Goal: Information Seeking & Learning: Check status

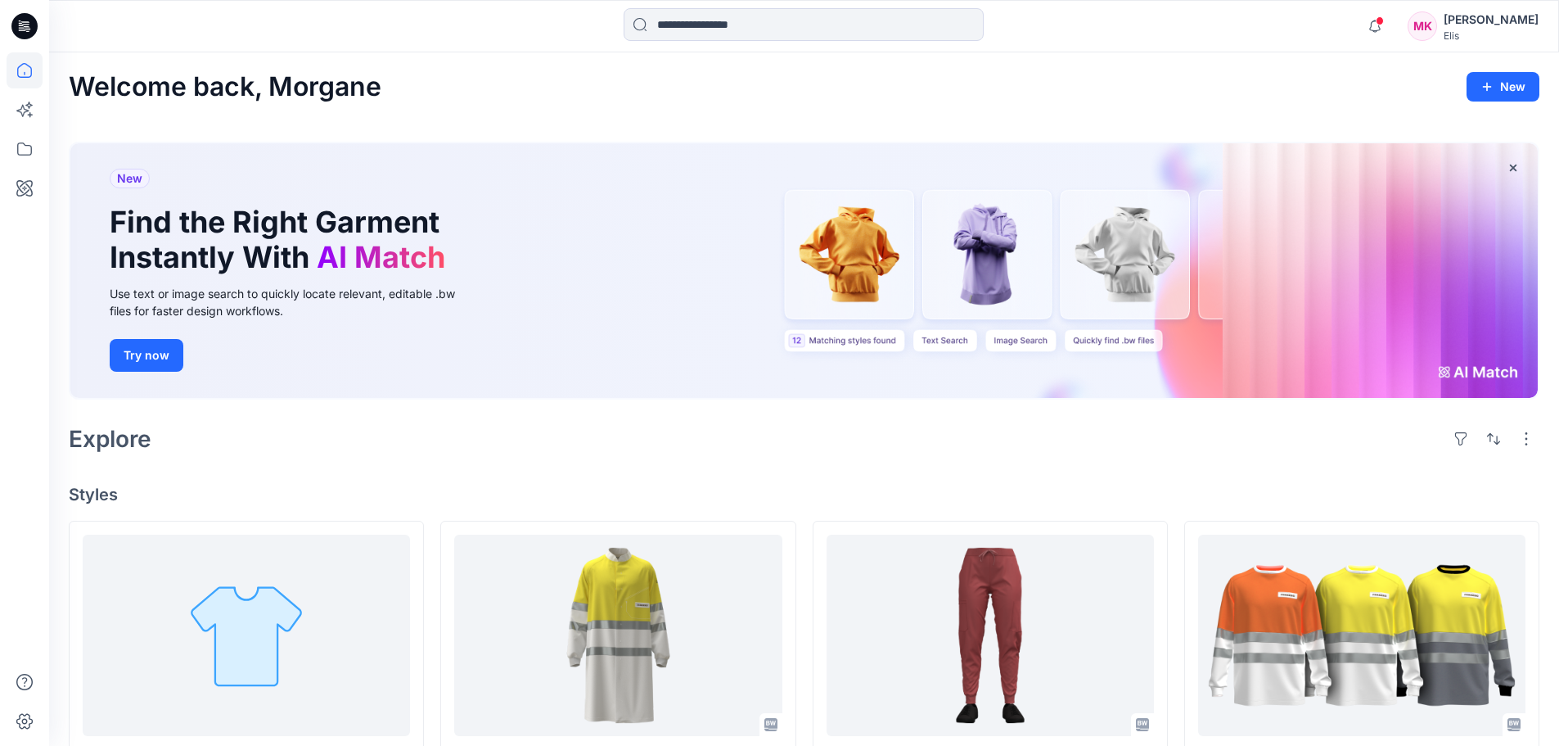
scroll to position [164, 0]
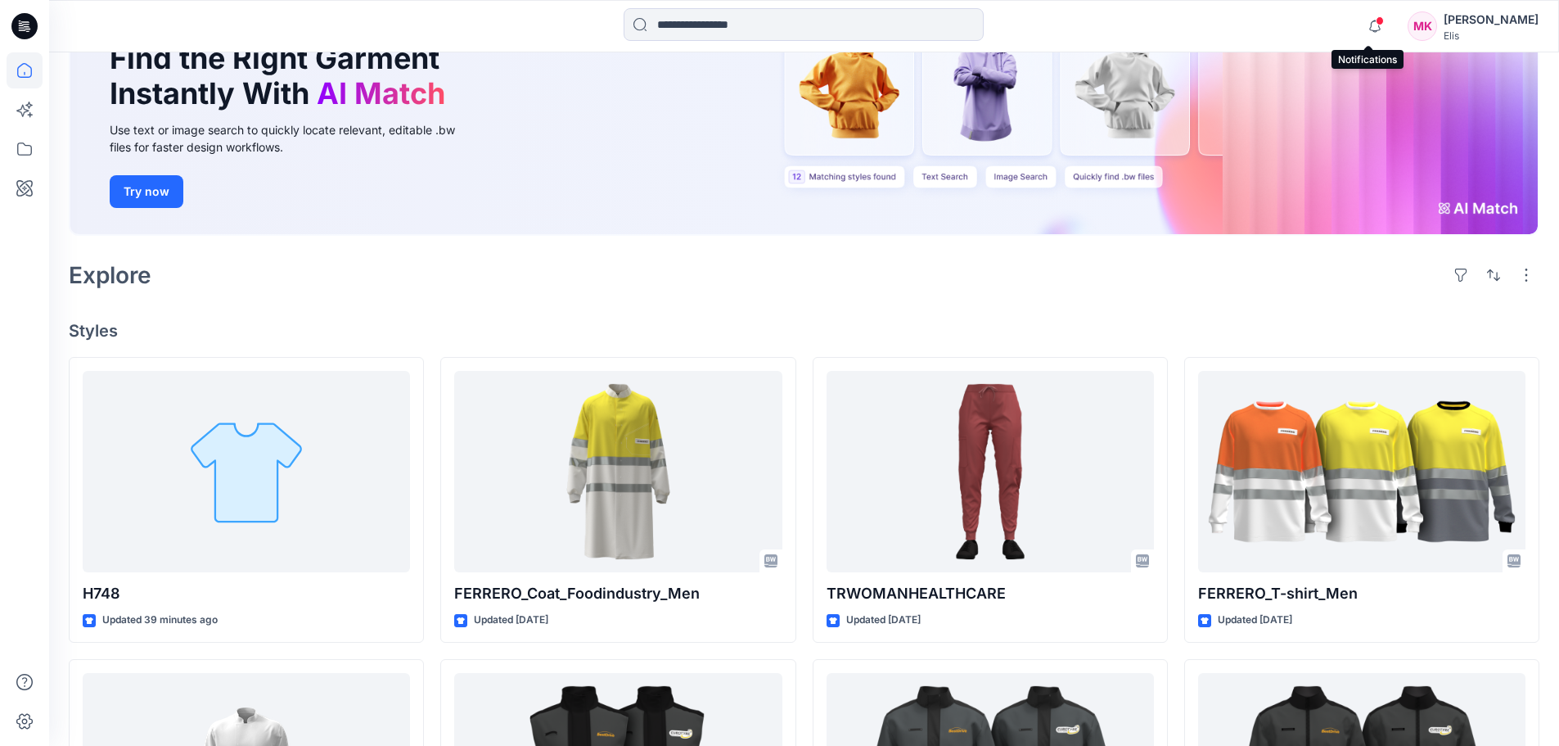
click at [1376, 21] on span at bounding box center [1380, 20] width 8 height 9
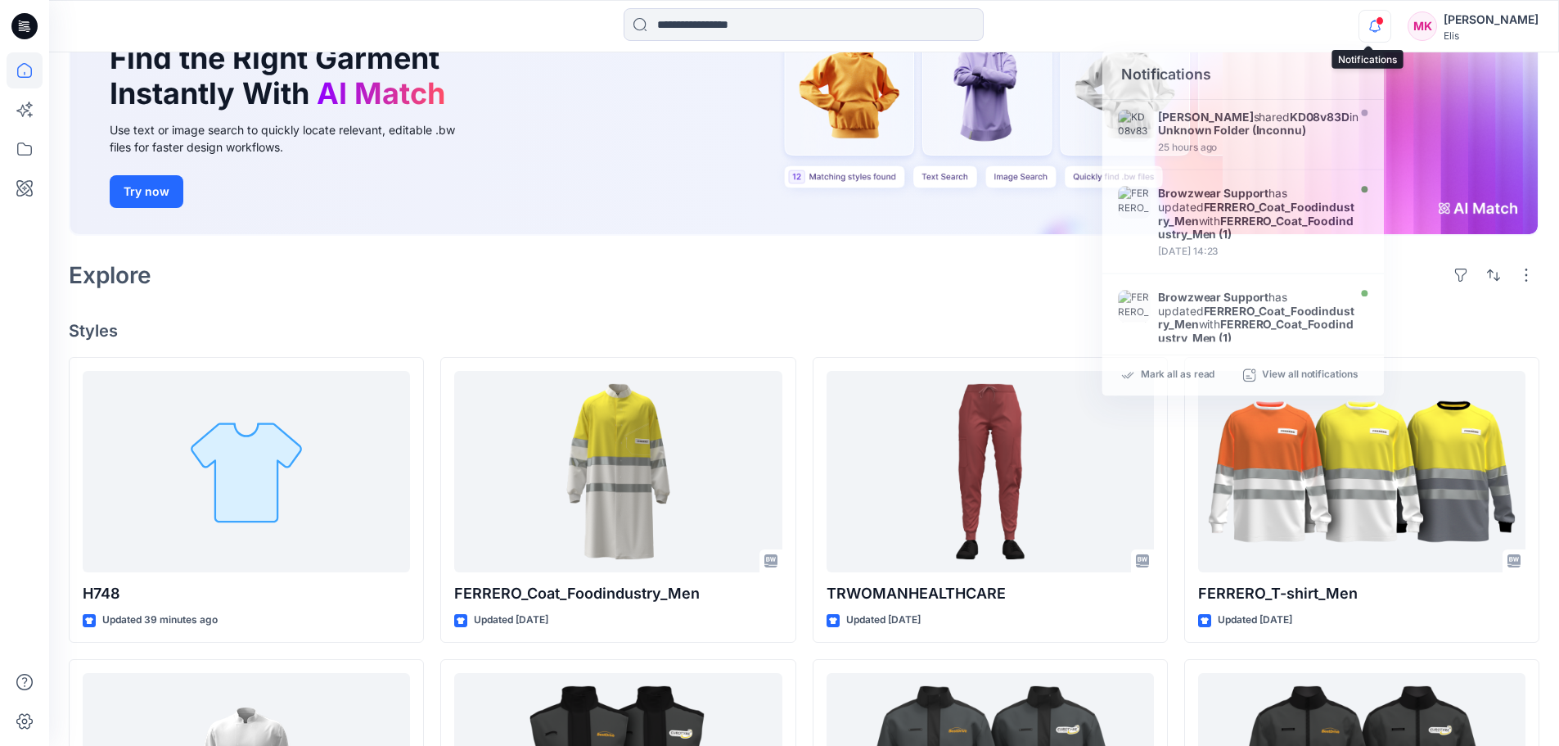
click at [1367, 28] on icon "button" at bounding box center [1374, 26] width 31 height 33
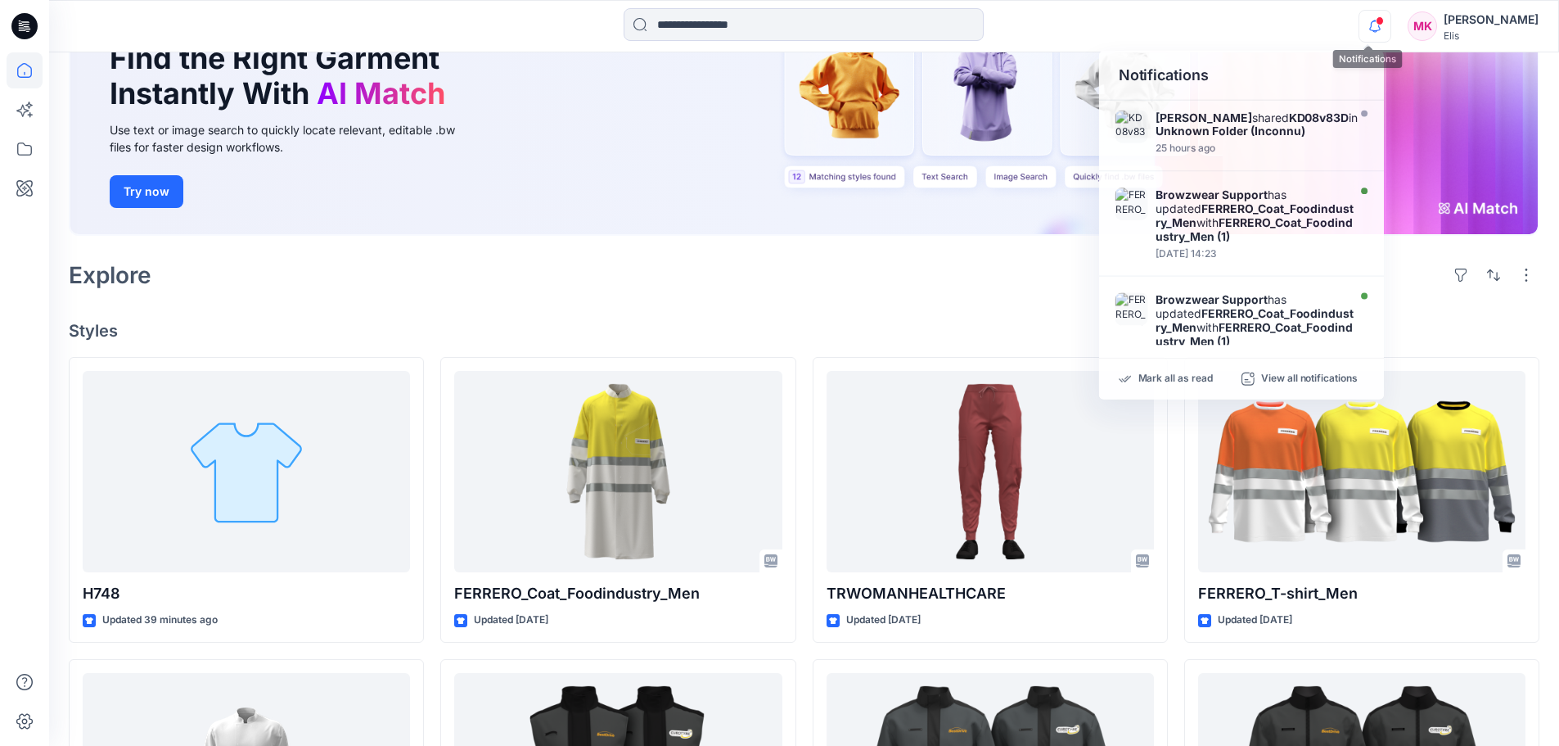
click at [1367, 28] on icon "button" at bounding box center [1374, 26] width 31 height 33
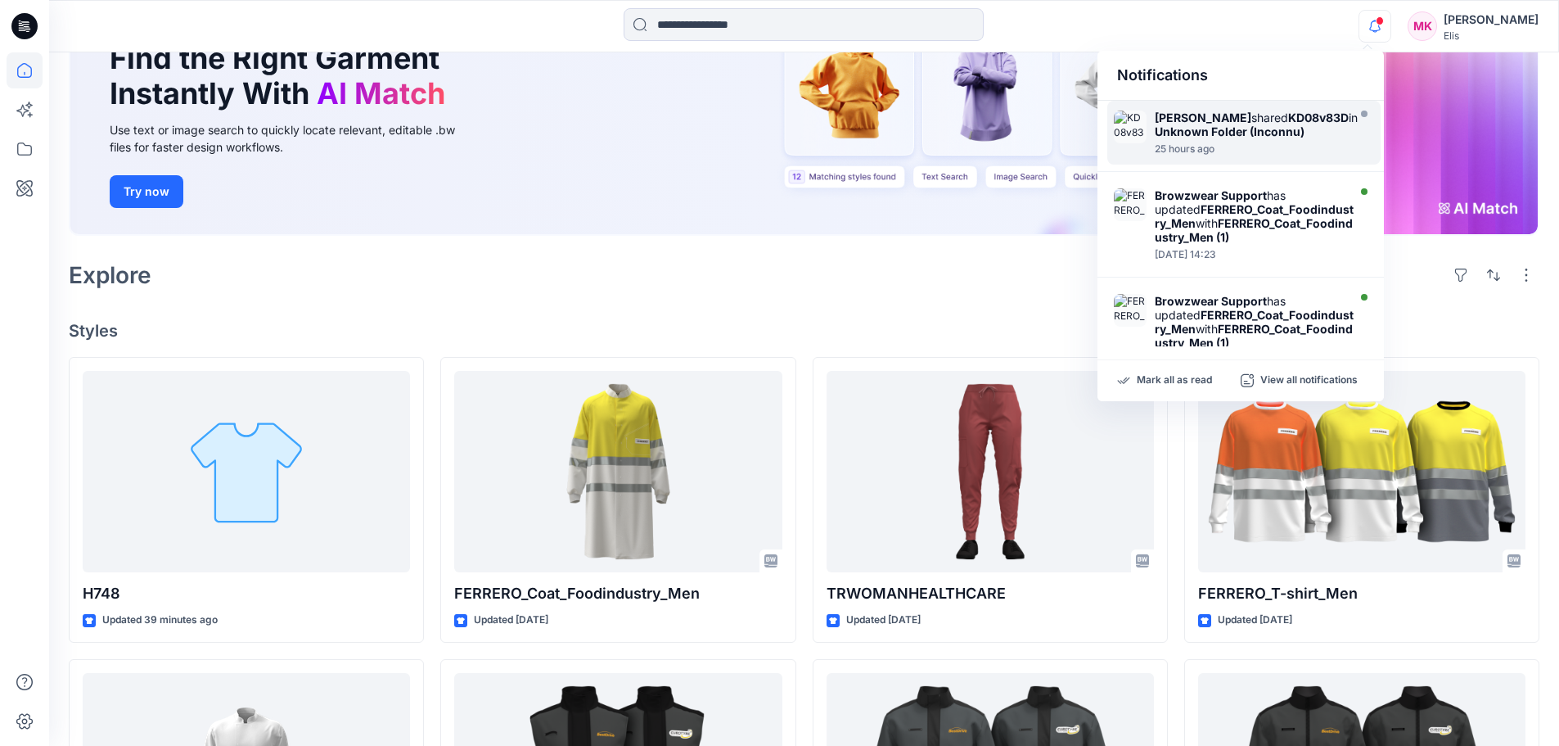
click at [1164, 121] on strong "[PERSON_NAME]" at bounding box center [1203, 117] width 97 height 14
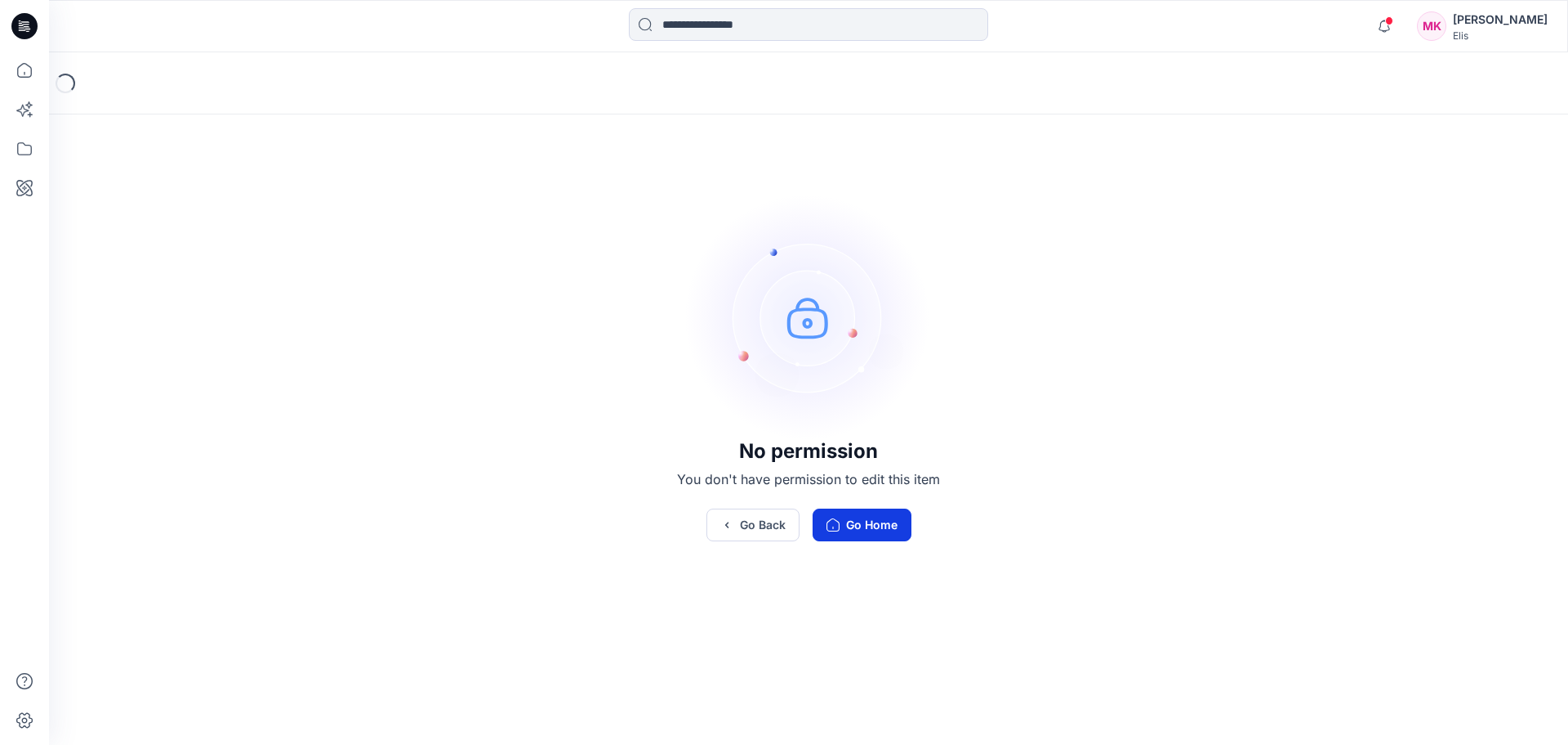
click at [876, 520] on button "Go Home" at bounding box center [861, 524] width 99 height 33
